Goal: Task Accomplishment & Management: Complete application form

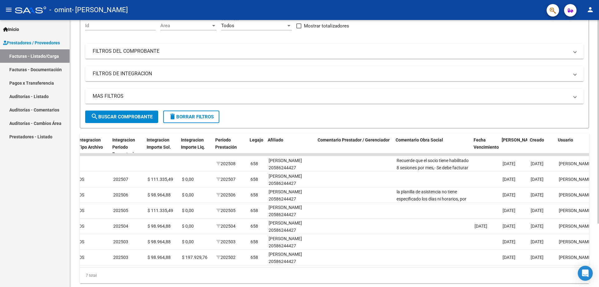
scroll to position [0, 678]
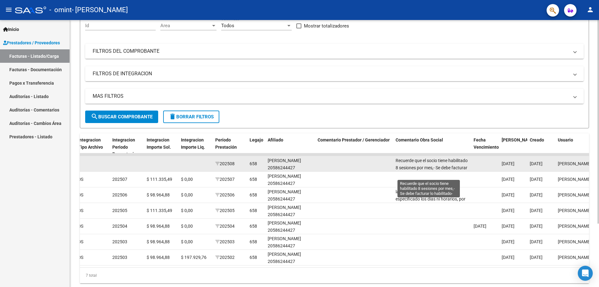
click at [427, 170] on span "Recuerde que el socio tiene habilitado 8 sesiones por mes,- Se debe facturar lo…" at bounding box center [432, 167] width 72 height 19
click at [434, 164] on div "Recuerde que el socio tiene habilitado 8 sesiones por mes,- Se debe facturar lo…" at bounding box center [432, 163] width 73 height 13
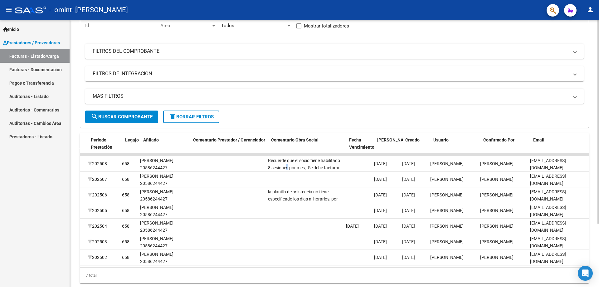
scroll to position [0, 807]
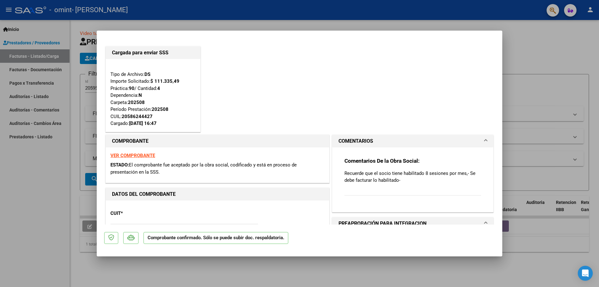
click at [425, 184] on div "Comentarios De la Obra Social: Recuerde que el socio tiene habilitado 8 sesione…" at bounding box center [413, 179] width 137 height 45
click at [479, 140] on span "COMENTARIOS" at bounding box center [412, 140] width 146 height 7
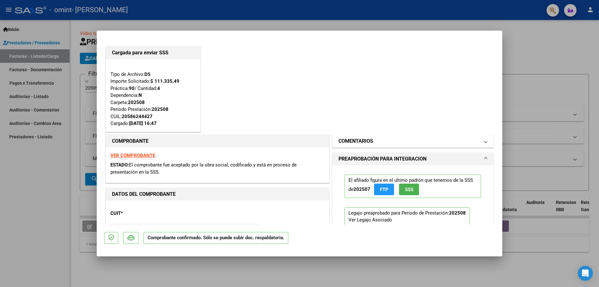
click at [479, 140] on span "COMENTARIOS" at bounding box center [412, 140] width 146 height 7
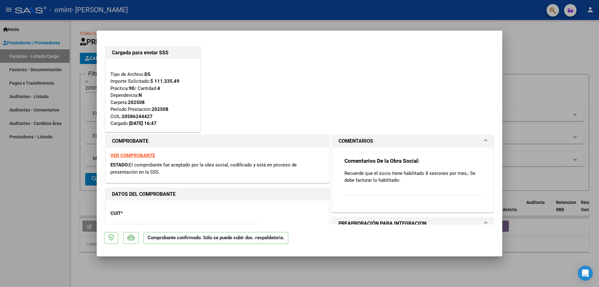
click at [349, 191] on div "Comentarios De la Obra Social: Recuerde que el socio tiene habilitado 8 sesione…" at bounding box center [413, 179] width 137 height 45
click at [359, 190] on div "Comentarios De la Obra Social: Recuerde que el socio tiene habilitado 8 sesione…" at bounding box center [413, 179] width 137 height 45
click at [355, 190] on div "Comentarios De la Obra Social: Recuerde que el socio tiene habilitado 8 sesione…" at bounding box center [413, 179] width 137 height 45
click at [557, 26] on div at bounding box center [299, 143] width 599 height 287
type input "$ 0,00"
